Goal: Navigation & Orientation: Find specific page/section

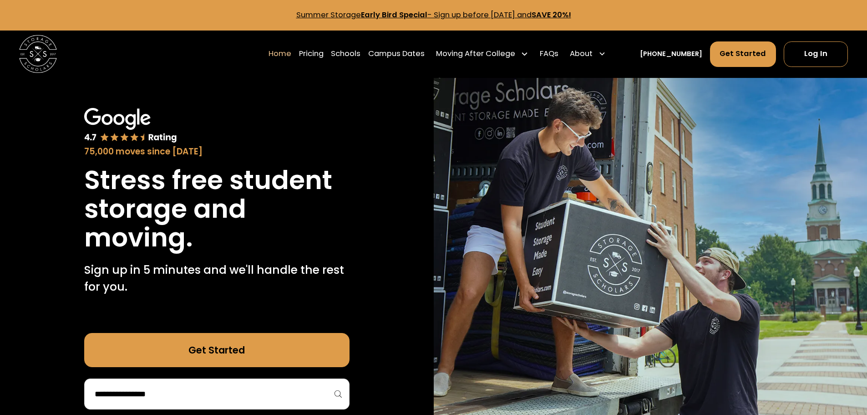
click at [211, 333] on link "Get Started" at bounding box center [216, 350] width 265 height 34
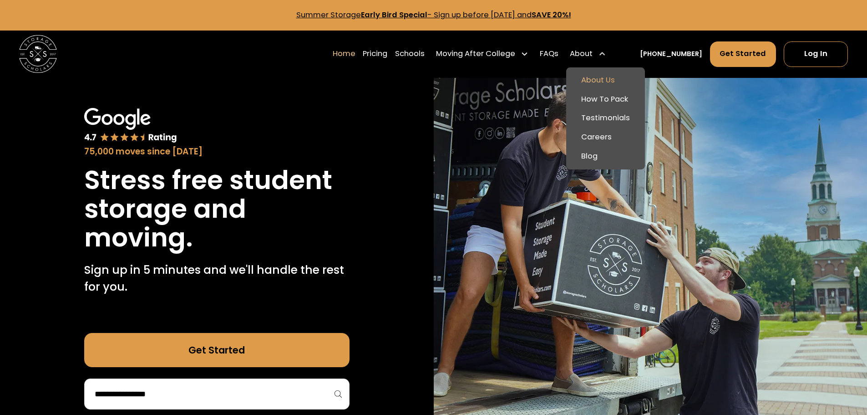
click at [590, 71] on link "About Us" at bounding box center [605, 80] width 71 height 19
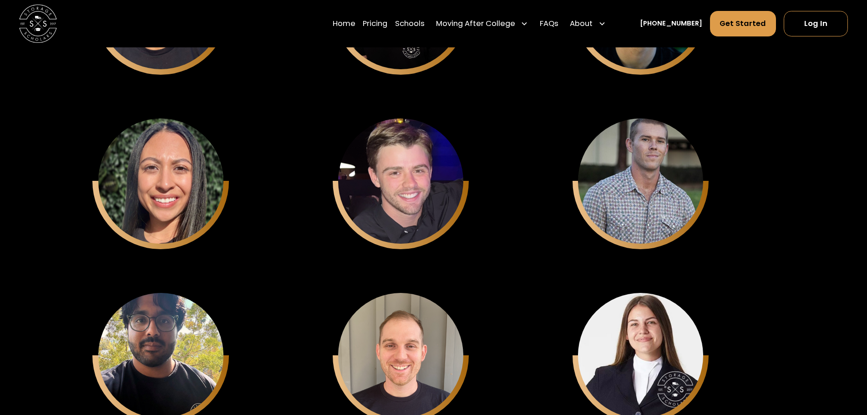
scroll to position [3218, 0]
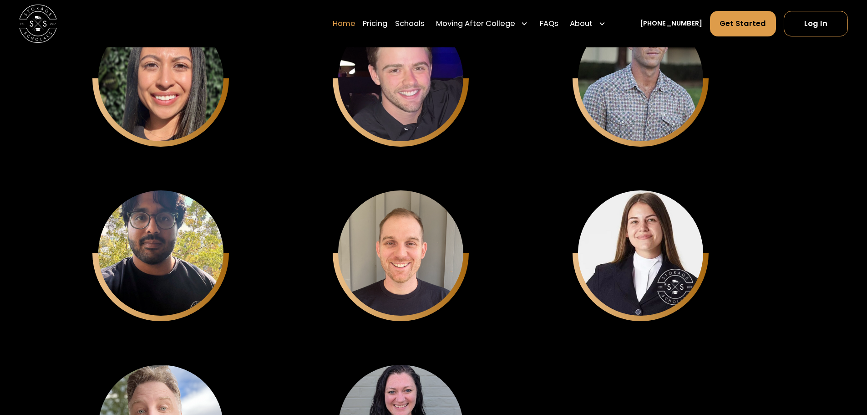
click at [355, 20] on link "Home" at bounding box center [344, 23] width 23 height 26
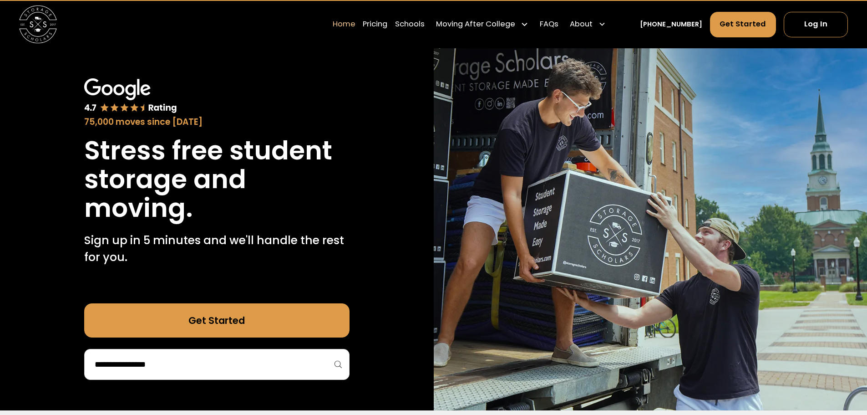
scroll to position [46, 0]
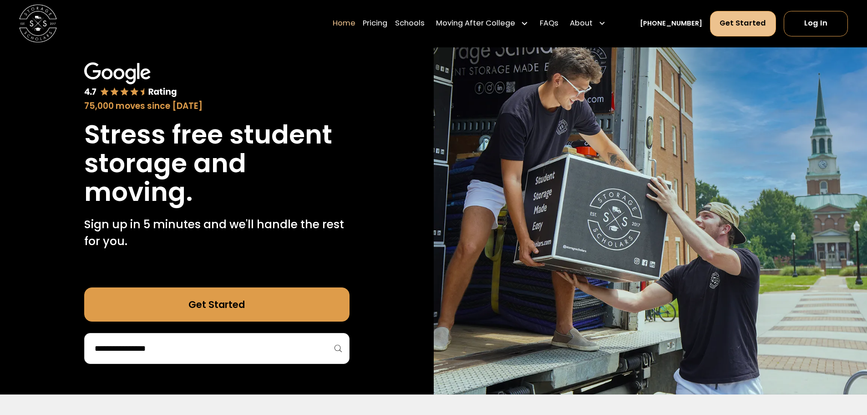
click at [712, 21] on link "Get Started" at bounding box center [743, 23] width 66 height 25
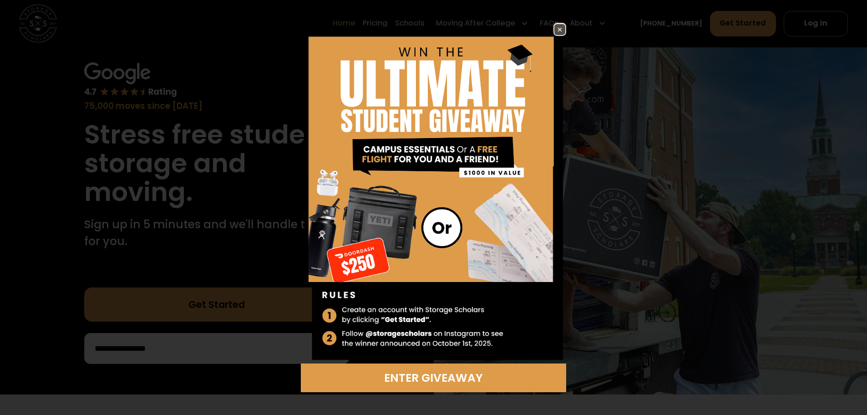
click at [554, 35] on img at bounding box center [559, 29] width 11 height 11
